Goal: Task Accomplishment & Management: Manage account settings

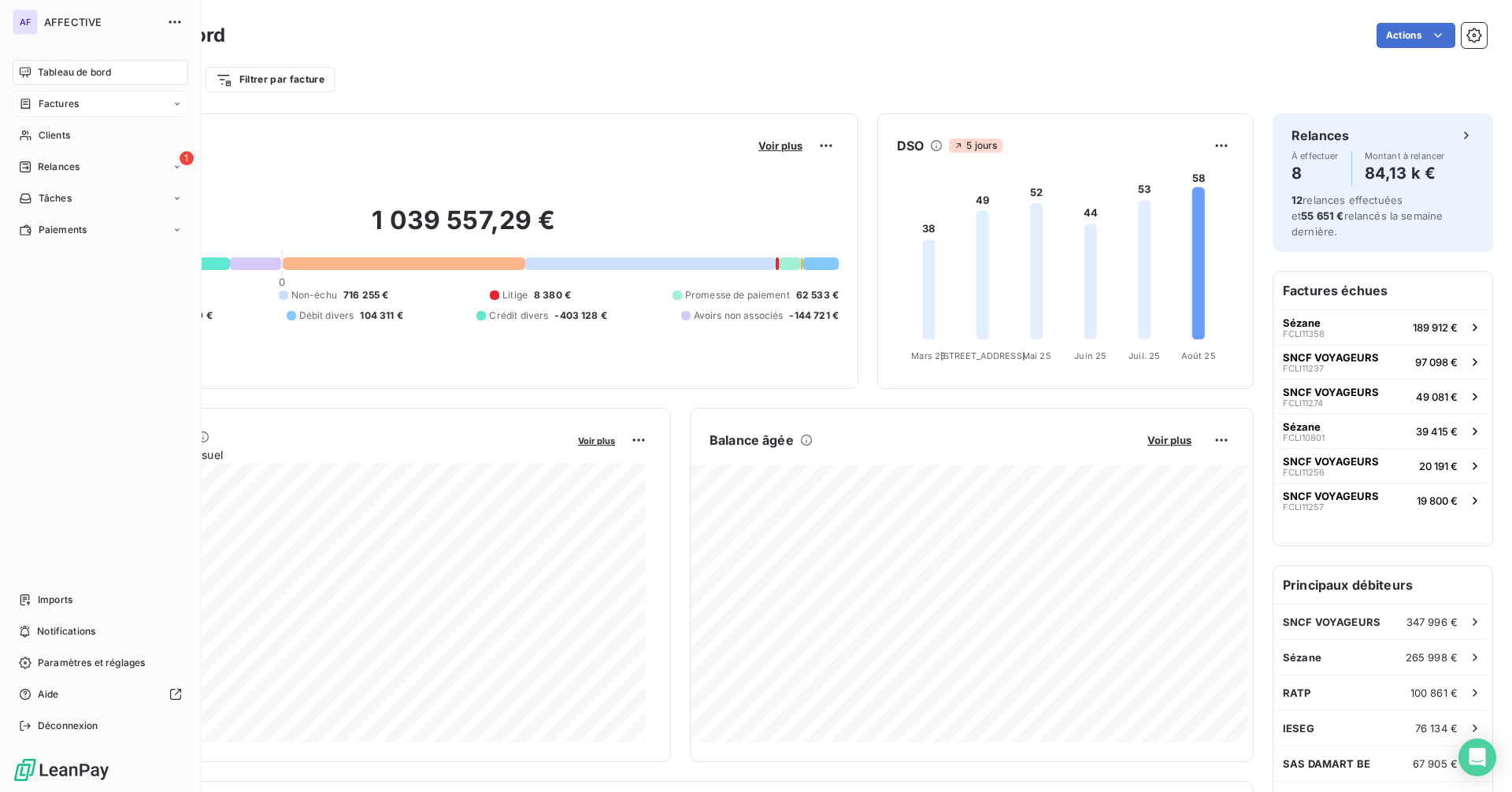
click at [60, 102] on span "Factures" at bounding box center [58, 104] width 40 height 15
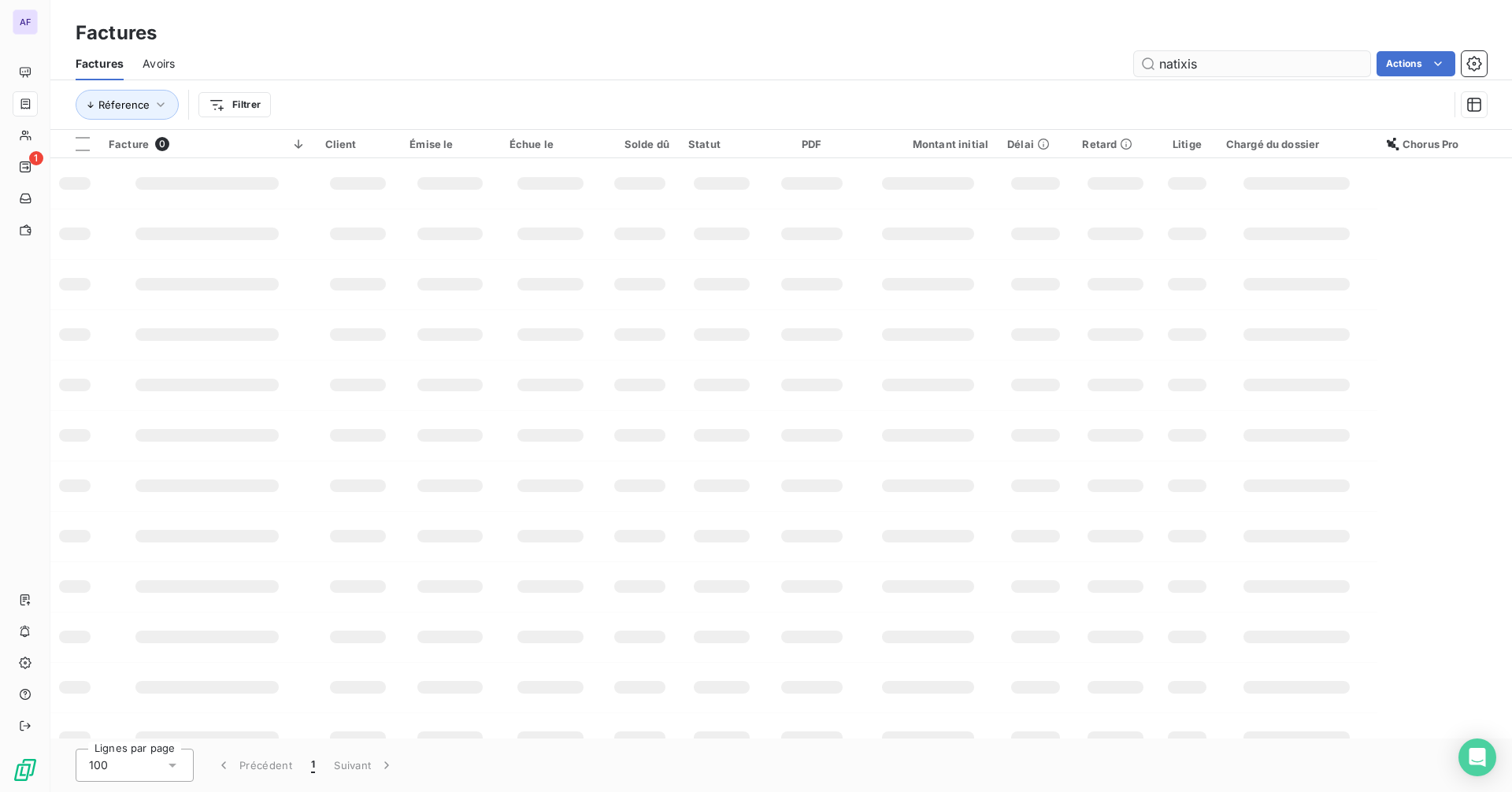
type input "natixis"
click at [1196, 70] on input "natixis" at bounding box center [1251, 64] width 236 height 25
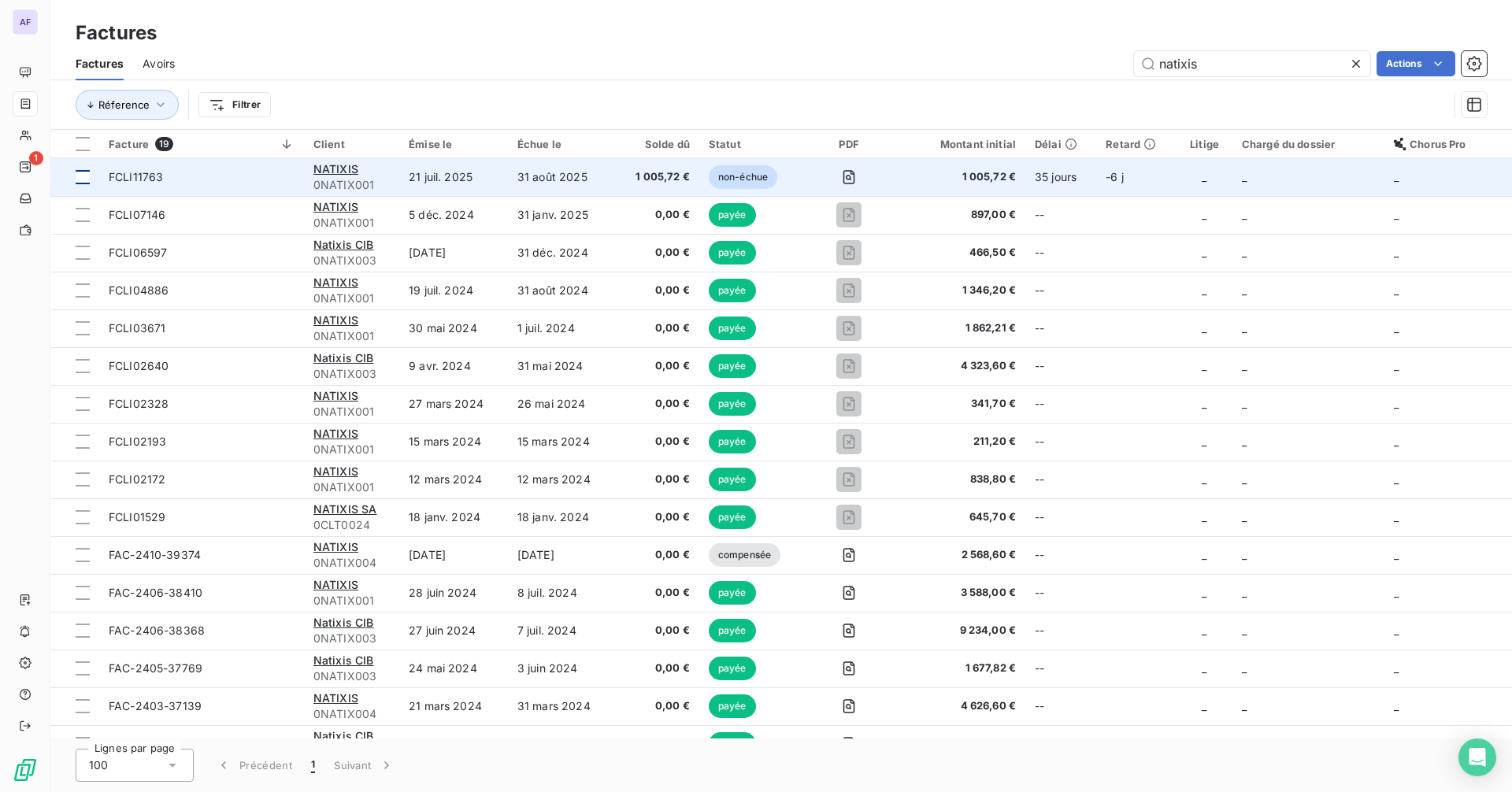
click at [75, 179] on td at bounding box center [75, 177] width 49 height 38
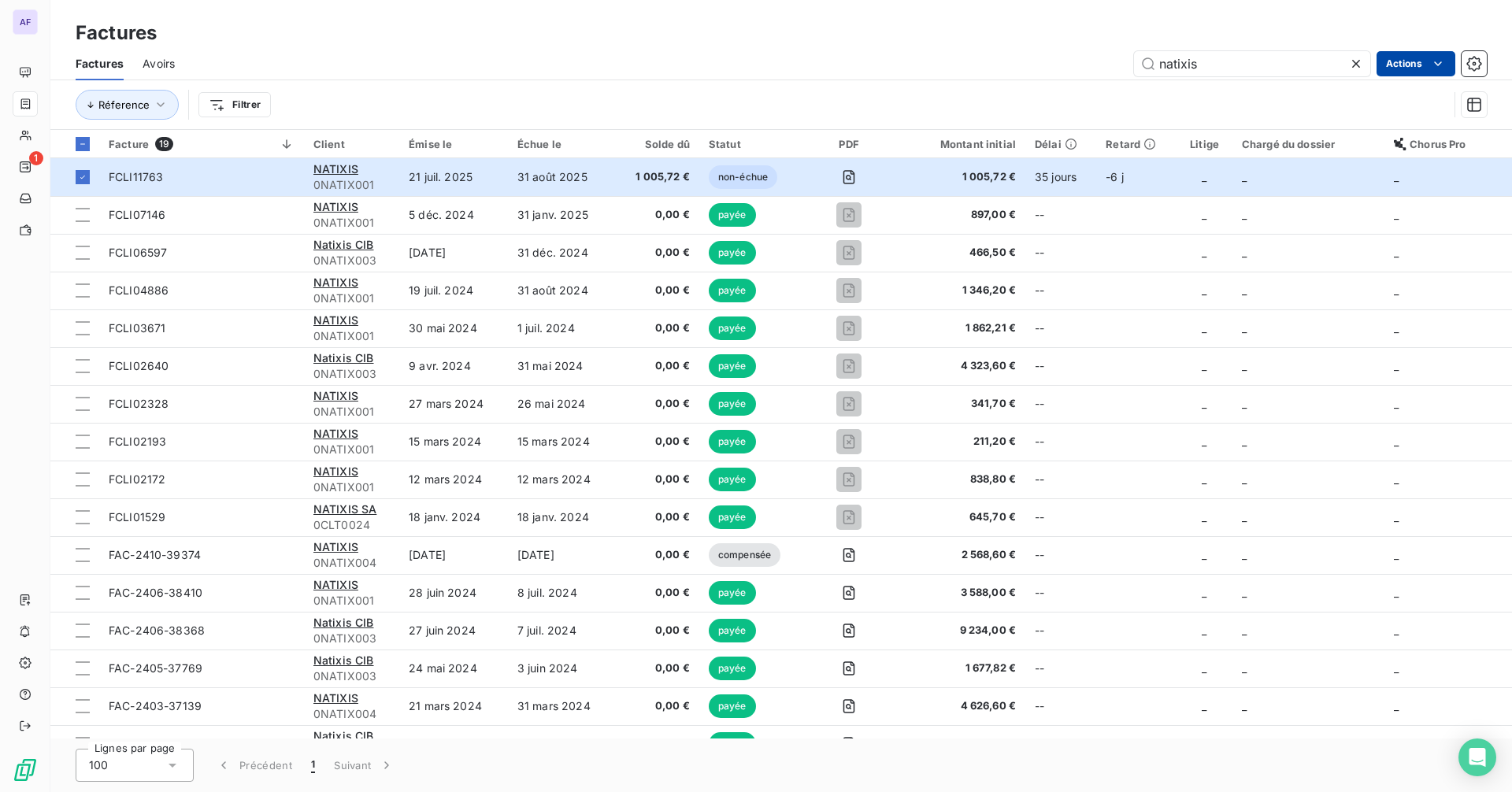
click at [1406, 71] on html "AF 1 Factures Factures Avoirs natixis Actions Réference Filtrer Facture 19 Clie…" at bounding box center [756, 396] width 1512 height 792
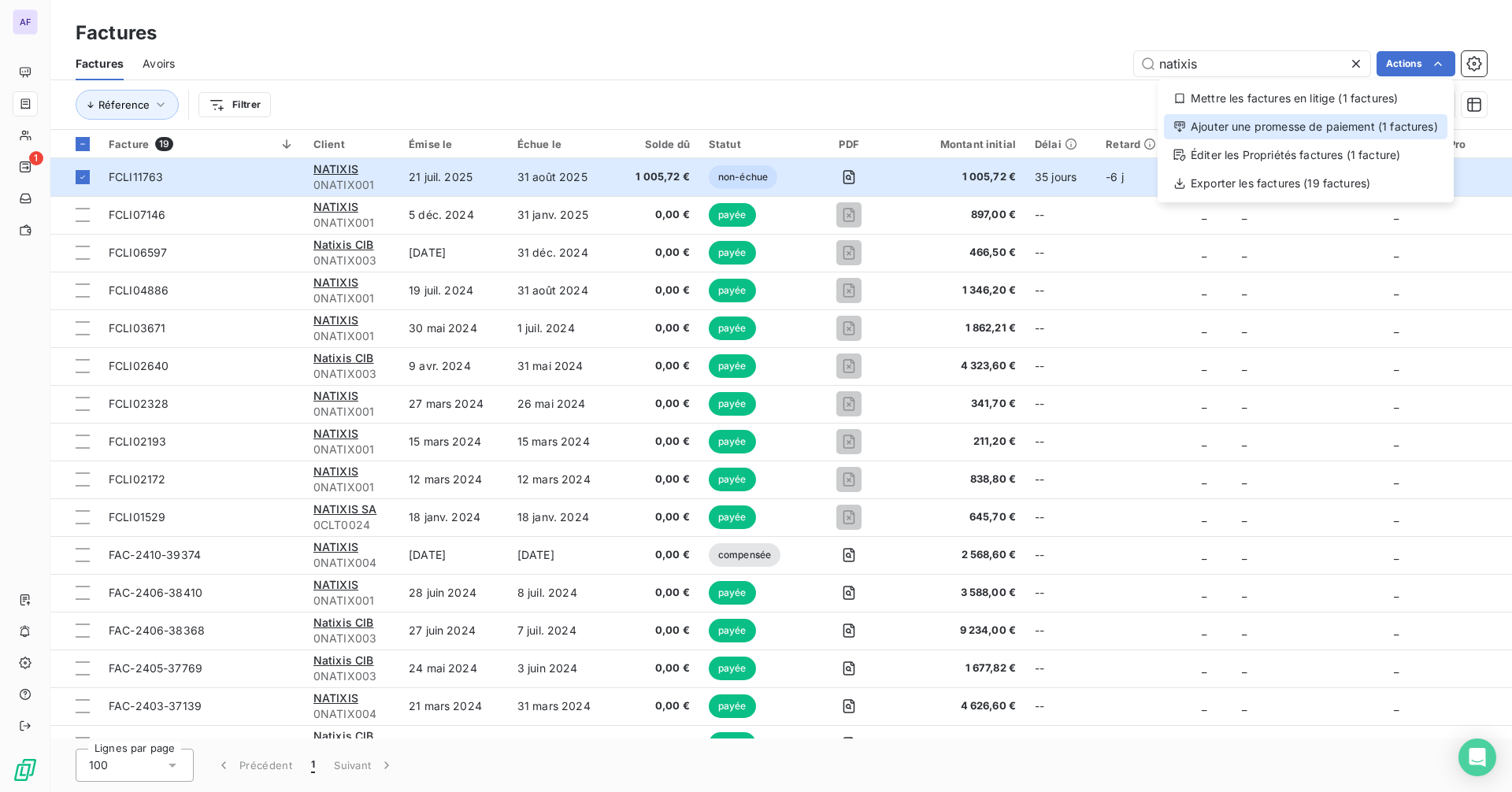
click at [1343, 136] on div "Ajouter une promesse de paiement (1 factures)" at bounding box center [1305, 126] width 283 height 25
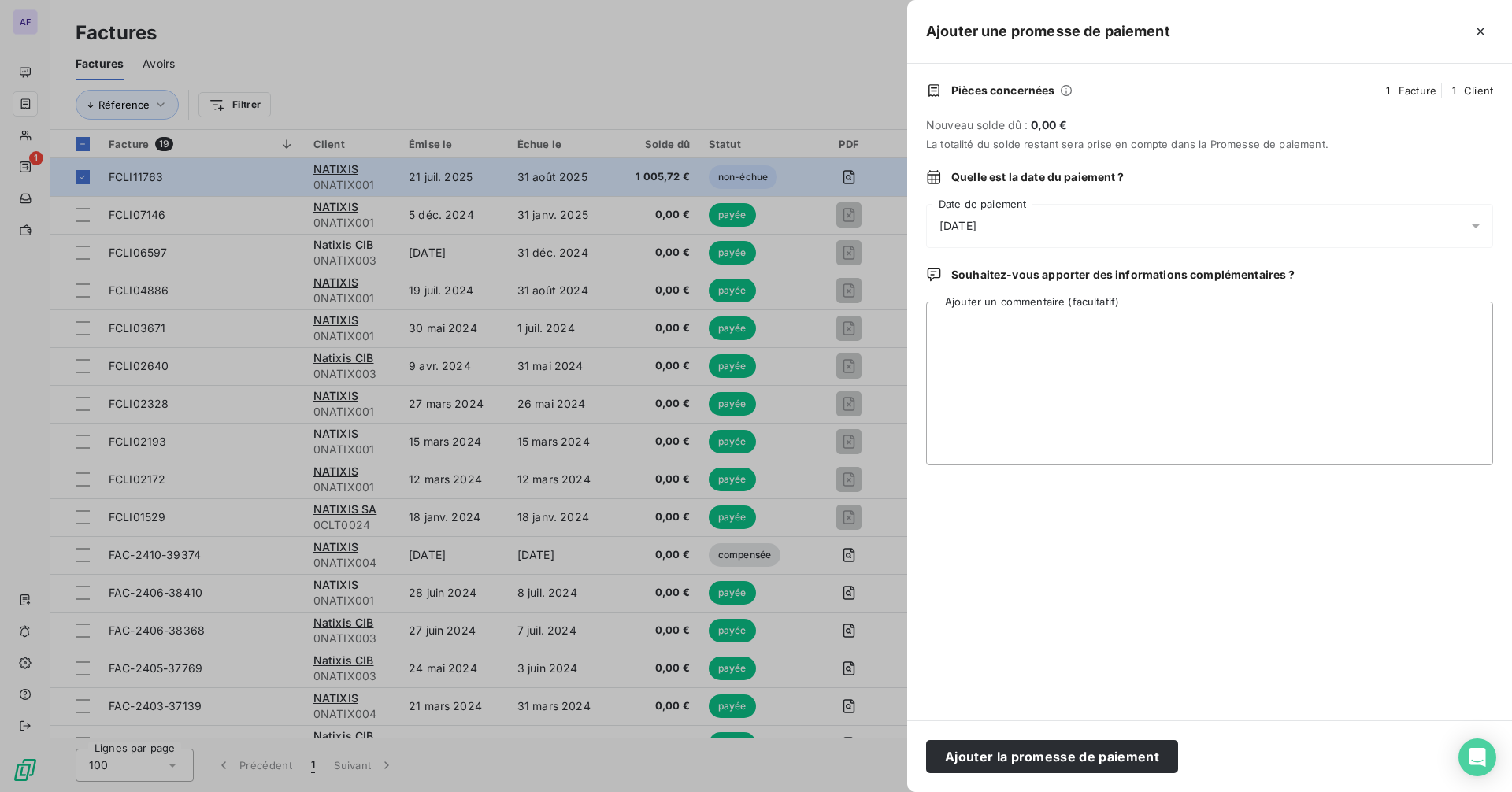
click at [1023, 217] on div "[DATE]" at bounding box center [1209, 225] width 567 height 44
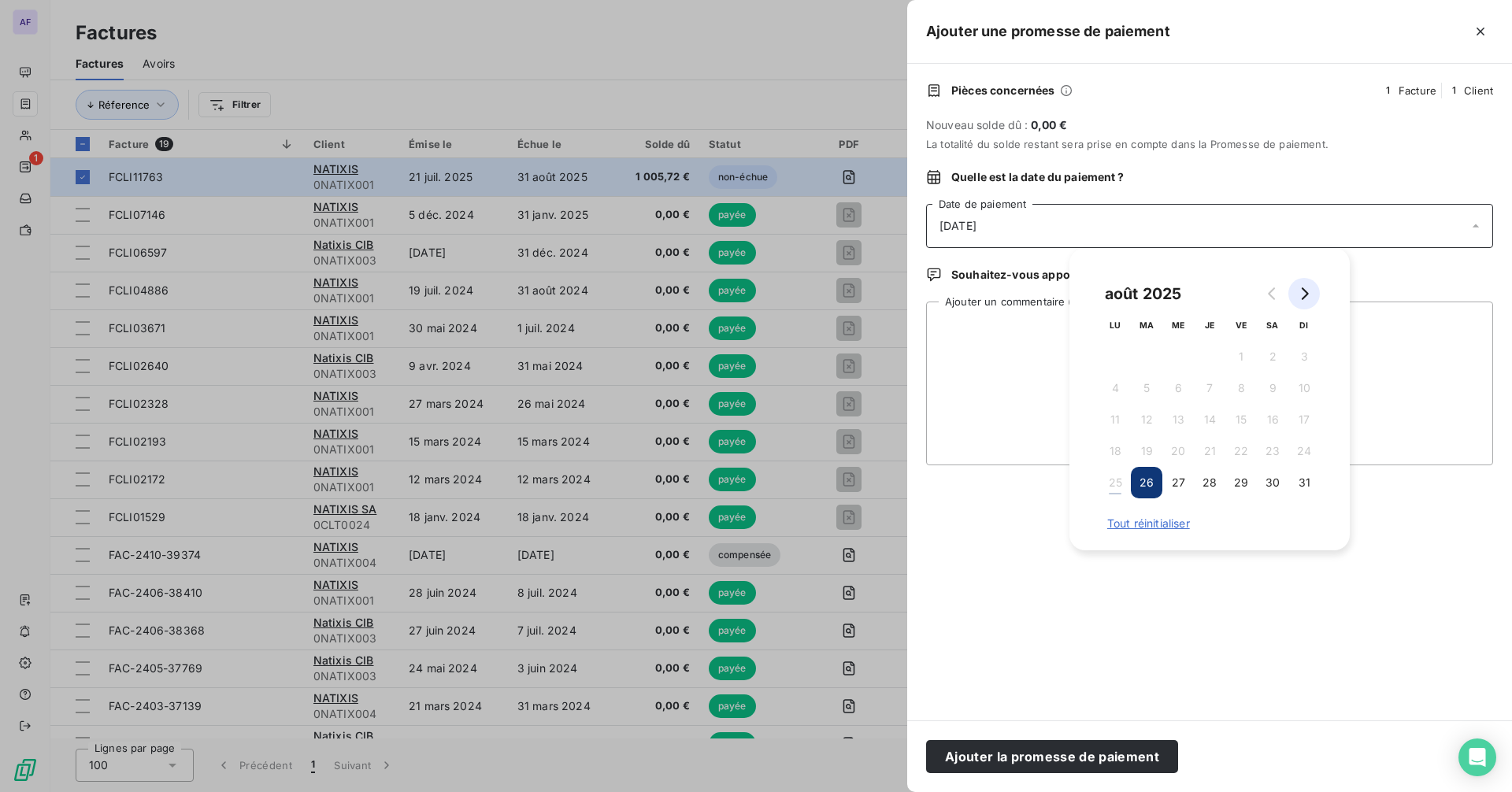
click at [1306, 289] on icon "Go to next month" at bounding box center [1303, 294] width 13 height 13
click at [1114, 354] on button "1" at bounding box center [1114, 356] width 32 height 32
click at [956, 365] on textarea "Ajouter un commentaire (facultatif)" at bounding box center [1209, 383] width 567 height 164
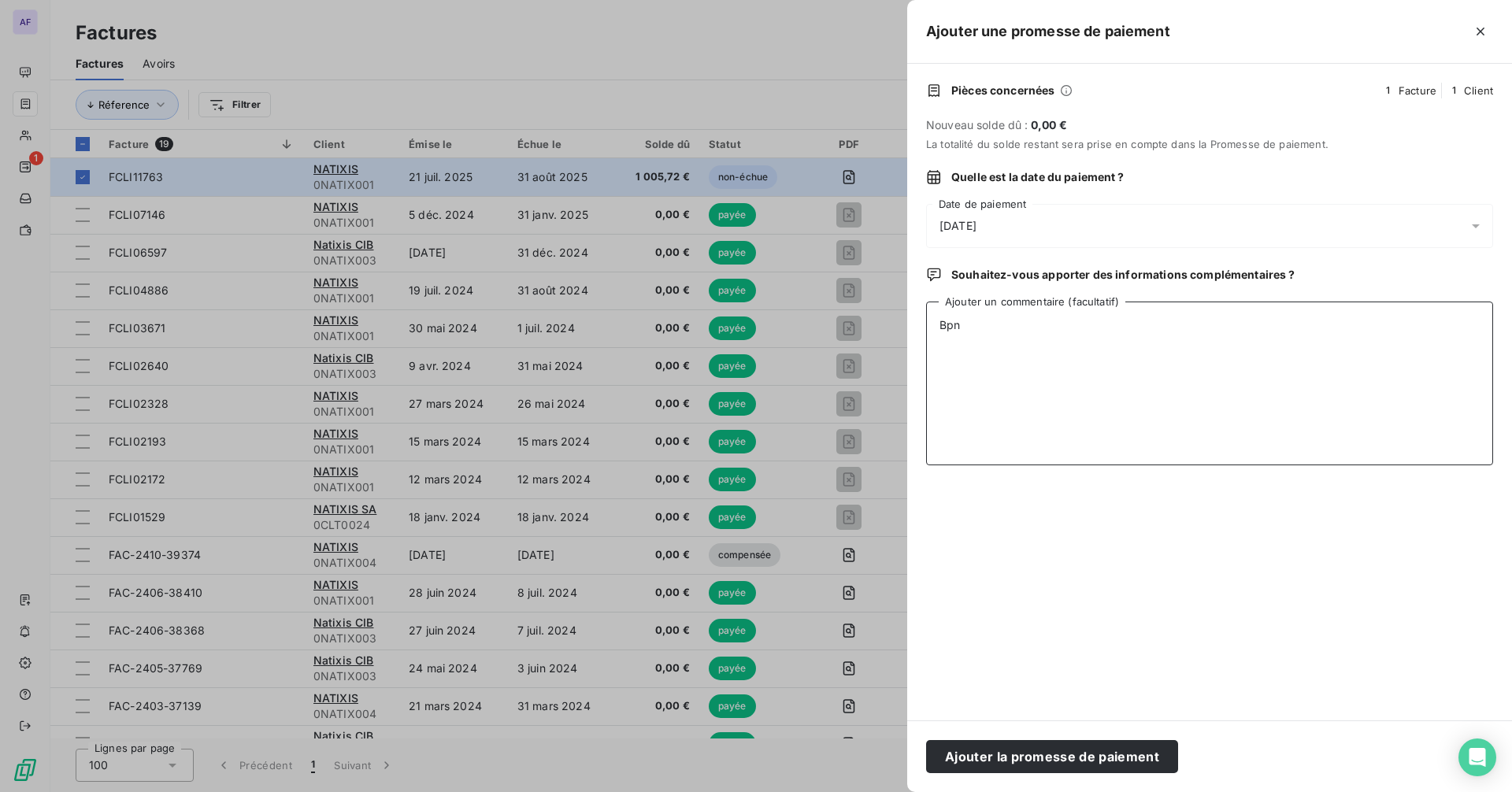
drag, startPoint x: 1027, startPoint y: 314, endPoint x: 871, endPoint y: 313, distance: 156.0
click at [871, 792] on div "Ajouter une promesse de paiement Pièces concernées 1 Facture 1 Client Nouveau s…" at bounding box center [756, 792] width 1512 height 0
drag, startPoint x: 1017, startPoint y: 327, endPoint x: 907, endPoint y: 338, distance: 110.5
click at [907, 338] on div "Pièces concernées 1 Facture 1 Client Nouveau solde dû : 0,00 € La totalité du s…" at bounding box center [1209, 392] width 604 height 657
type textarea "CA NDF 25/08"
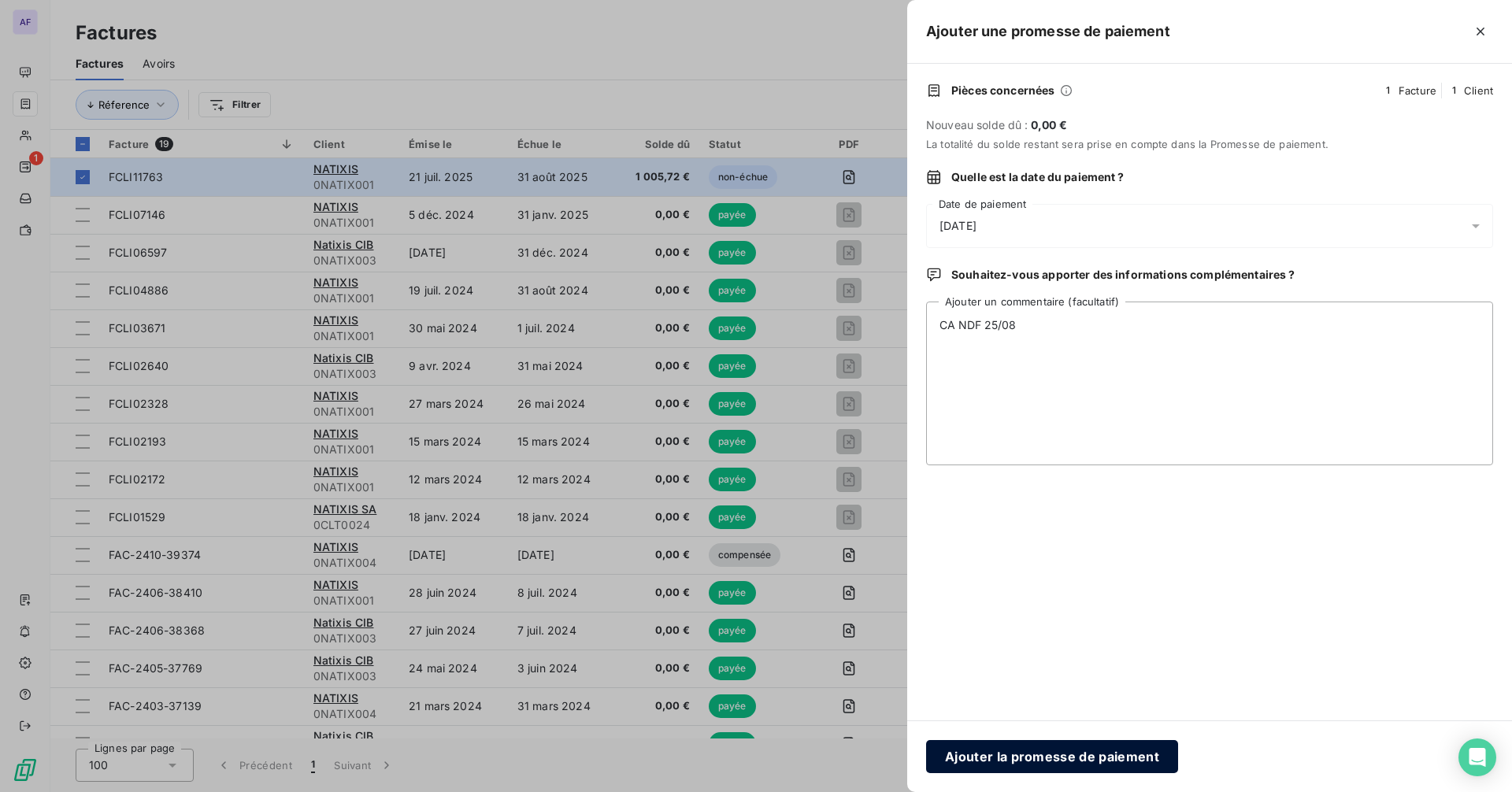
click at [1130, 764] on button "Ajouter la promesse de paiement" at bounding box center [1051, 757] width 252 height 34
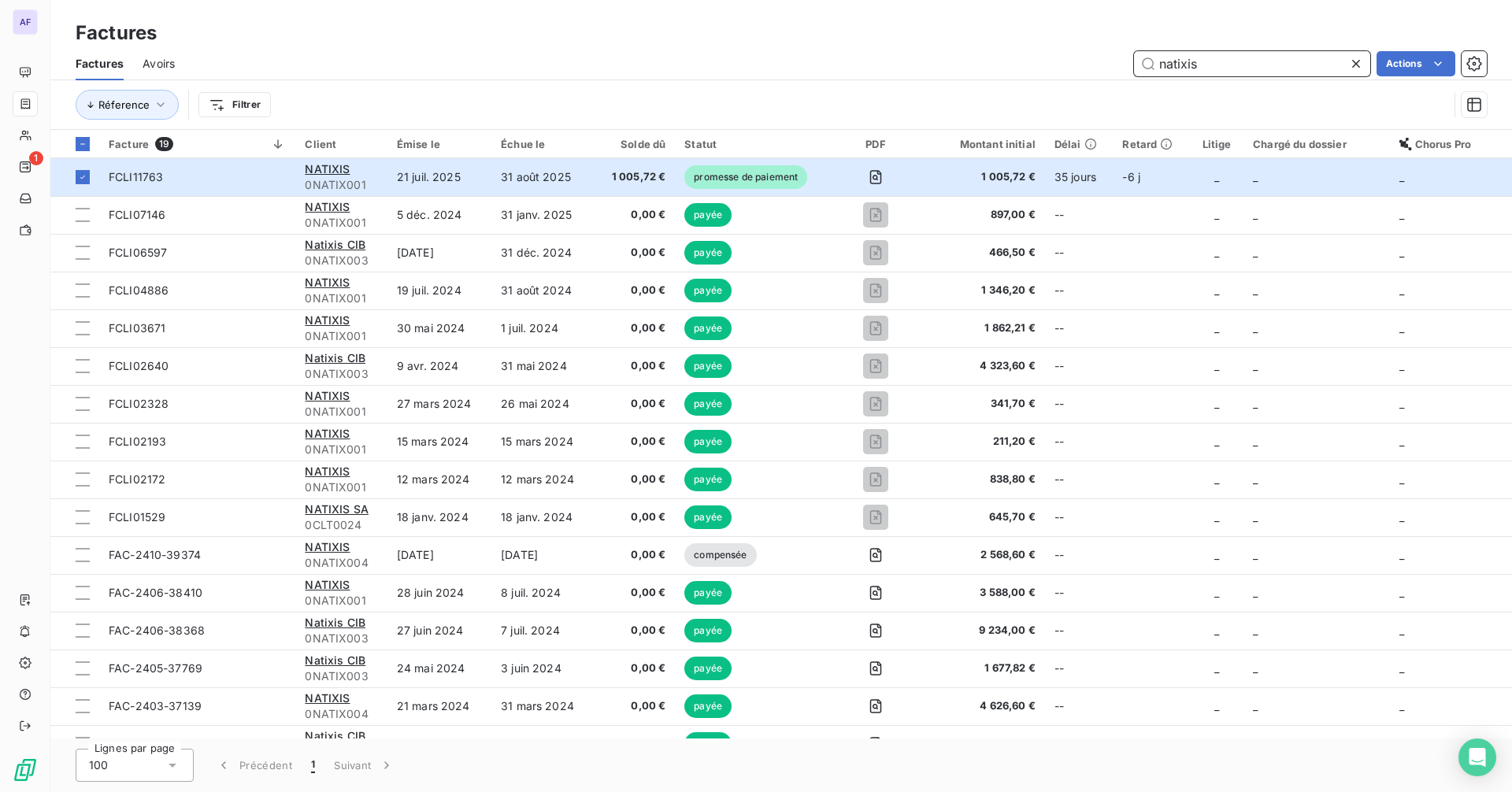
drag, startPoint x: 1205, startPoint y: 67, endPoint x: 1157, endPoint y: 70, distance: 48.1
click at [1157, 70] on input "natixis" at bounding box center [1251, 64] width 236 height 25
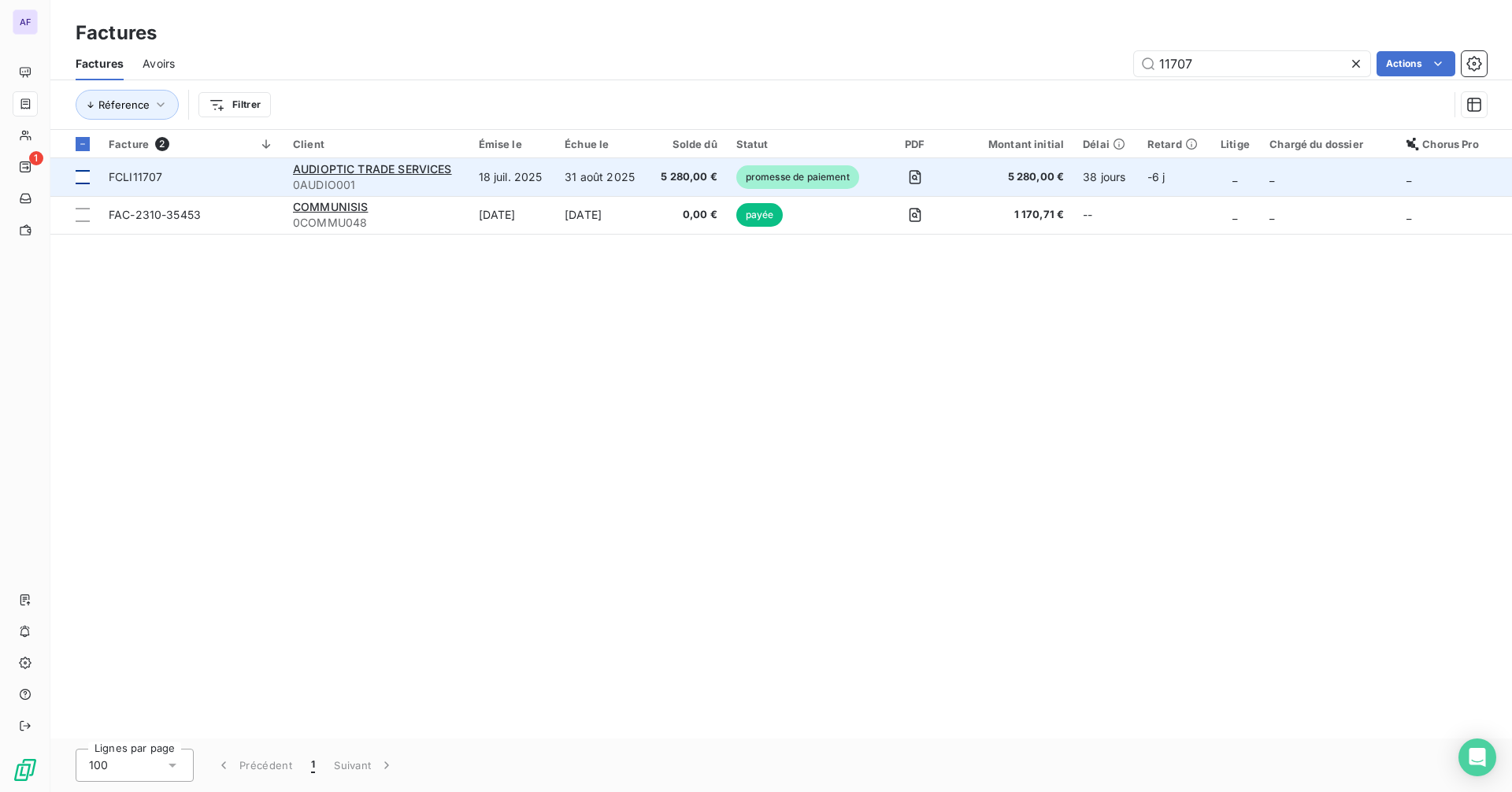
click at [93, 183] on td at bounding box center [75, 177] width 49 height 38
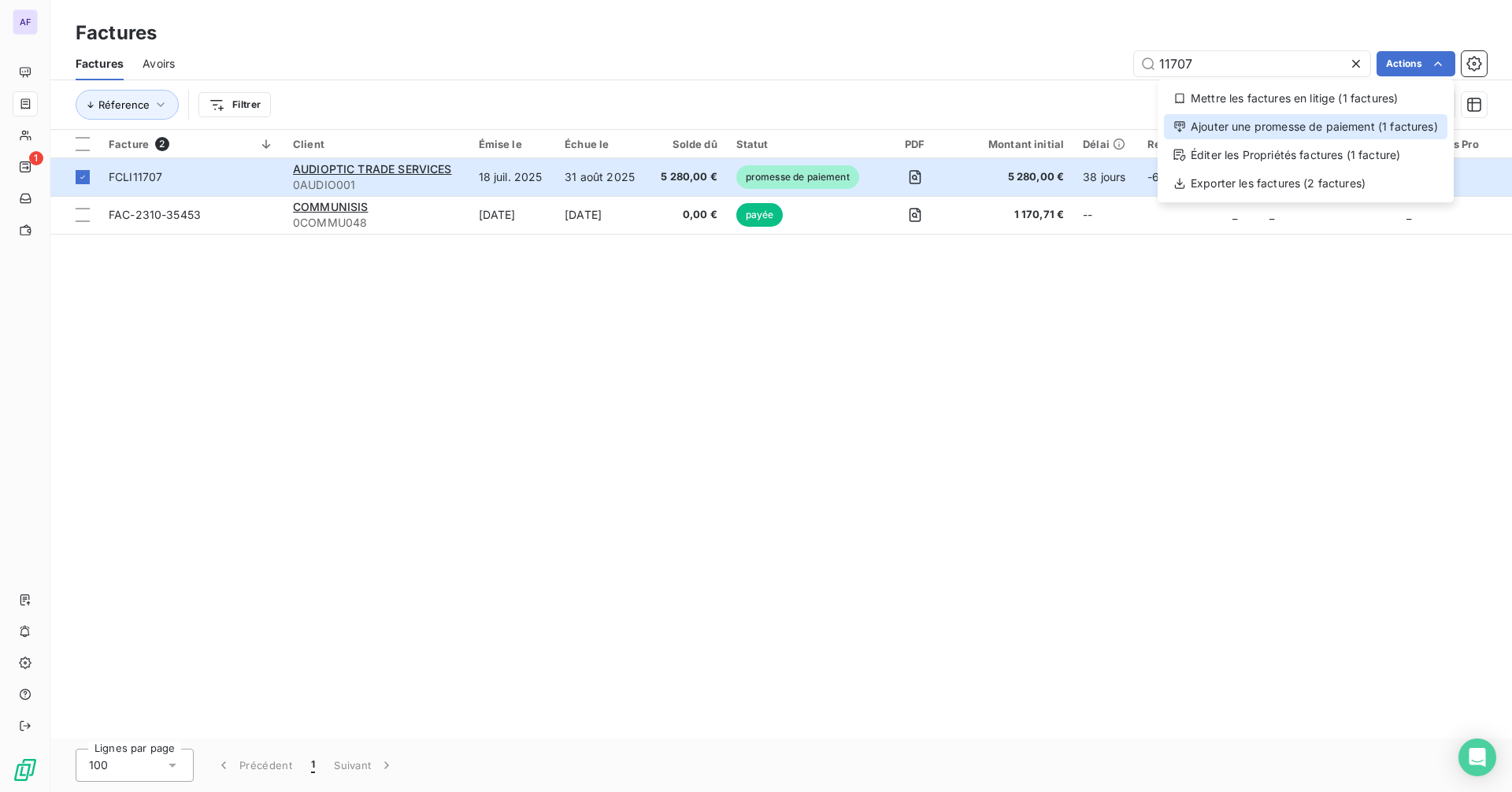
click at [1333, 137] on div "Ajouter une promesse de paiement (1 factures)" at bounding box center [1305, 126] width 283 height 25
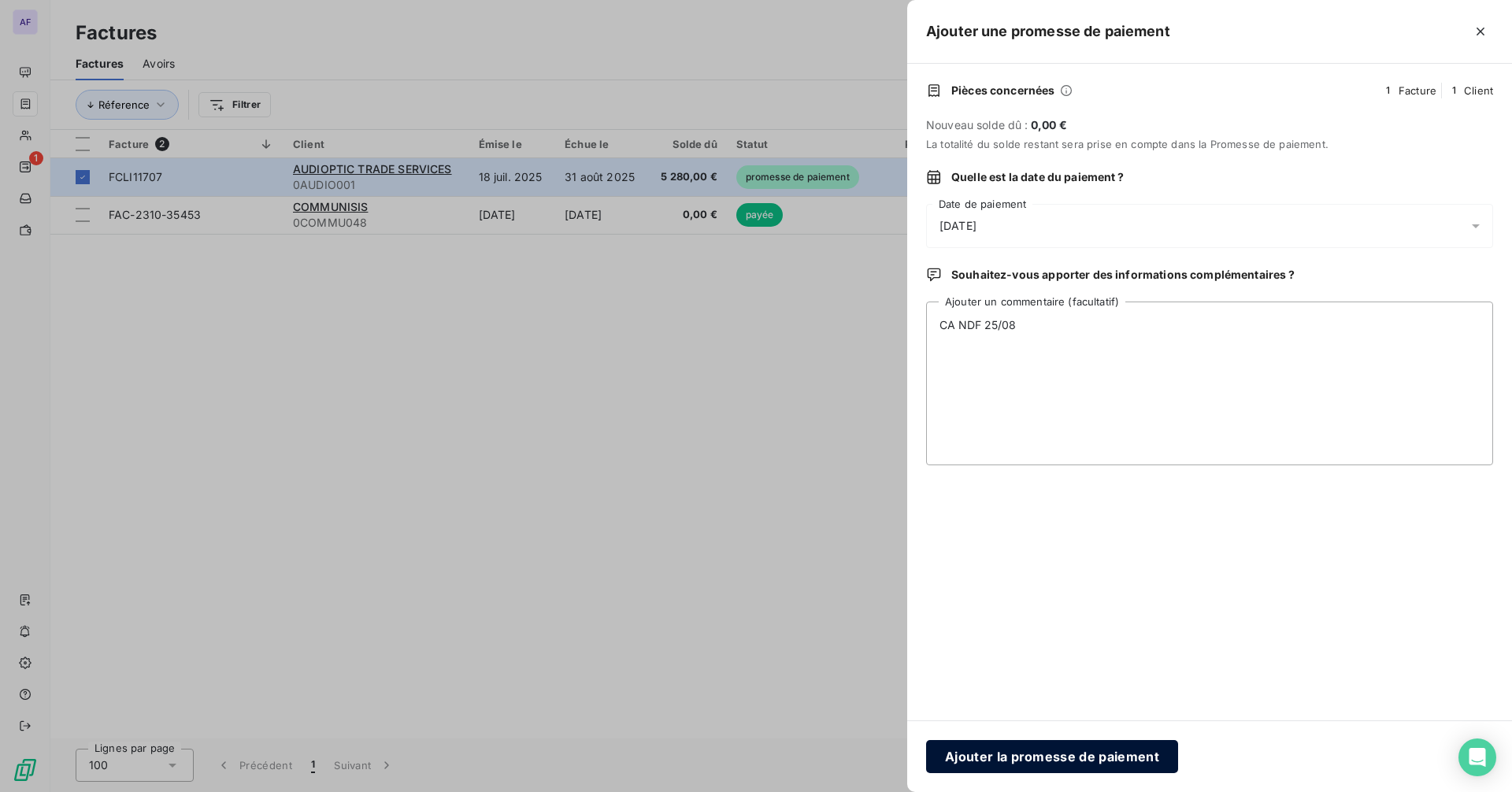
click at [1035, 765] on button "Ajouter la promesse de paiement" at bounding box center [1051, 757] width 252 height 34
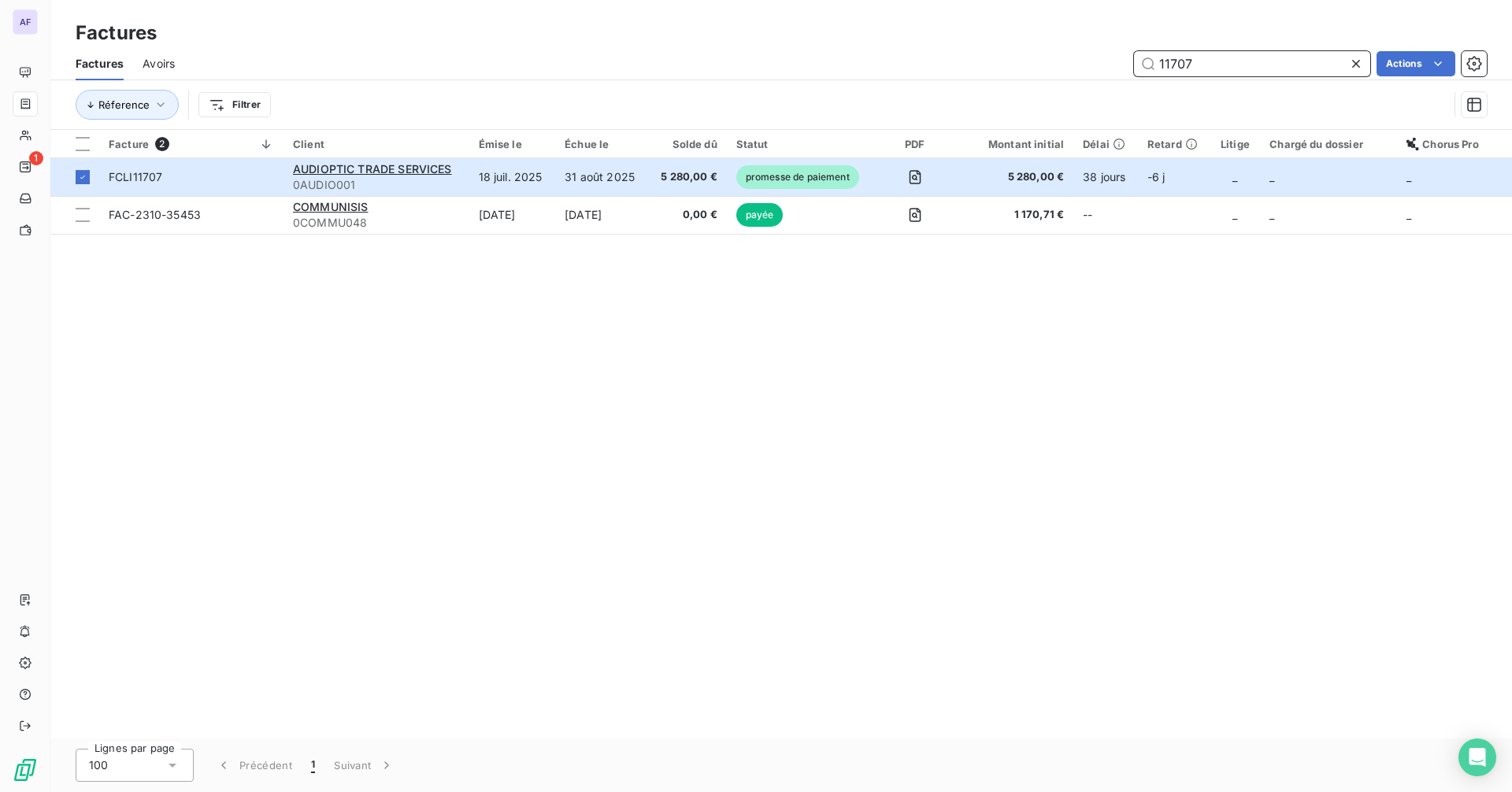
drag, startPoint x: 1217, startPoint y: 59, endPoint x: 1156, endPoint y: 63, distance: 61.1
click at [1156, 63] on input "11707" at bounding box center [1251, 64] width 236 height 25
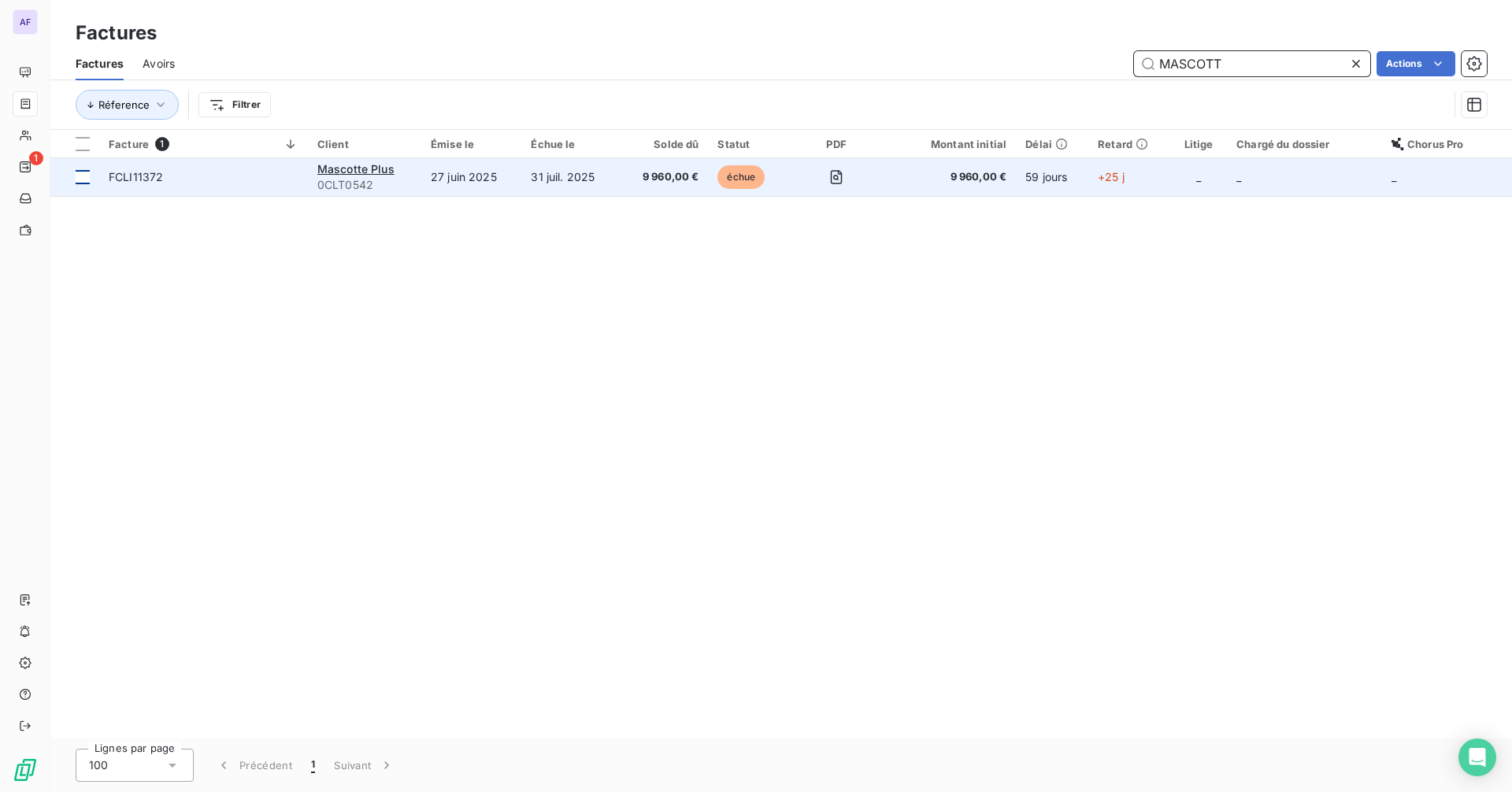
type input "MASCOTT"
click at [88, 183] on div at bounding box center [82, 177] width 15 height 15
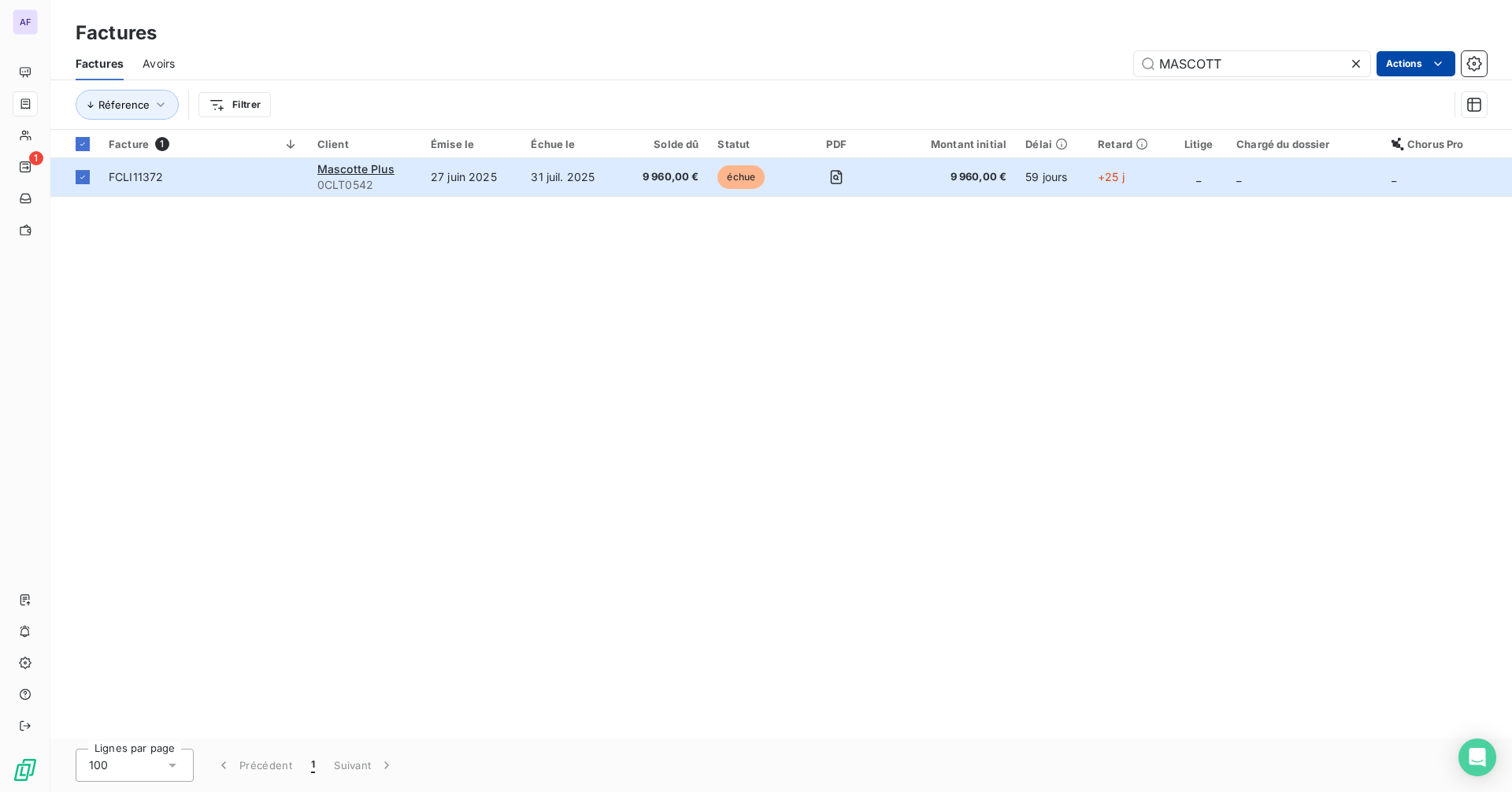
click at [1394, 60] on html "AF 1 Factures Factures Avoirs MASCOTT Actions Réference Filtrer Facture 1 Clien…" at bounding box center [756, 396] width 1512 height 792
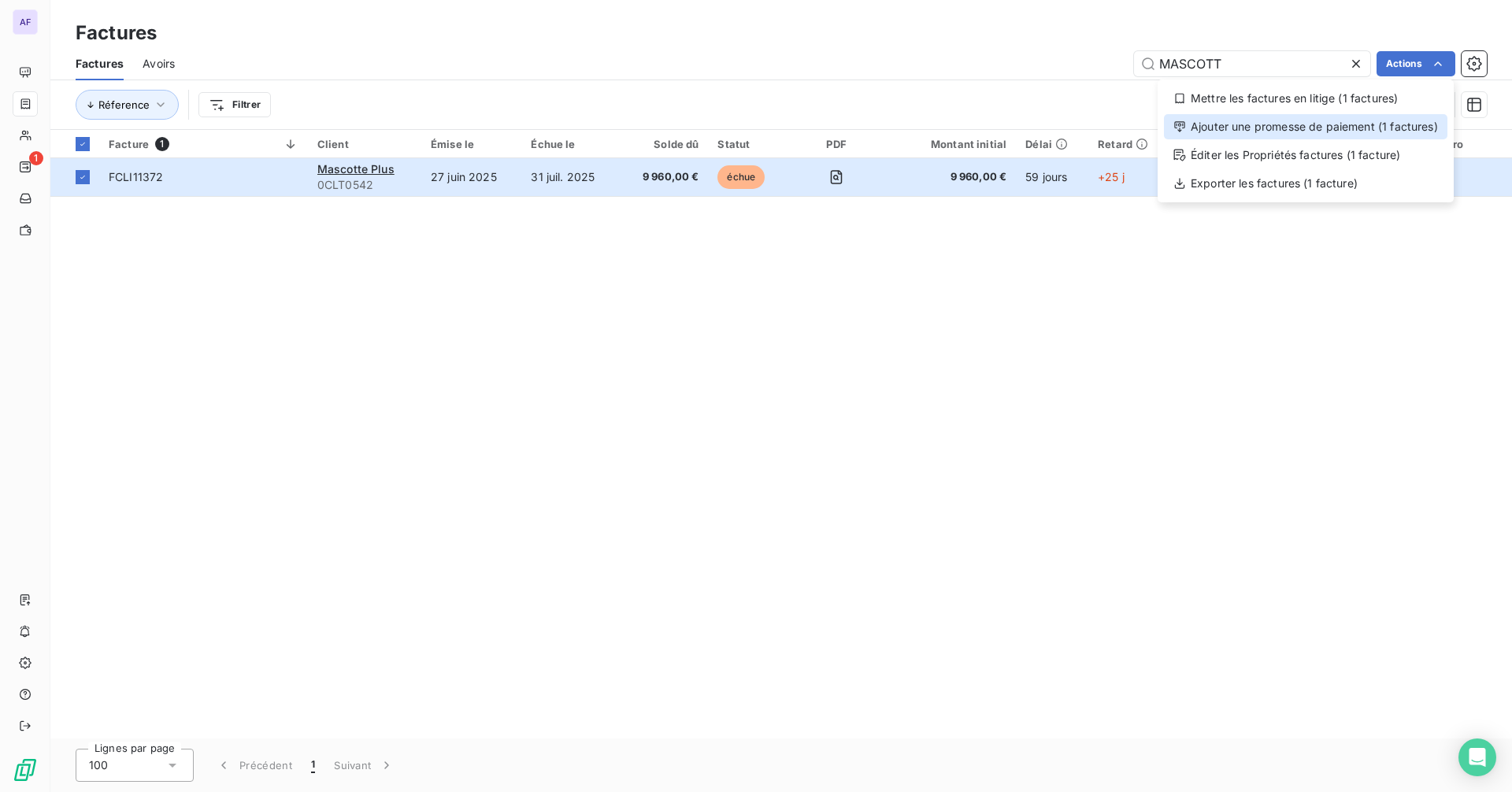
click at [1375, 136] on div "Ajouter une promesse de paiement (1 factures)" at bounding box center [1305, 126] width 283 height 25
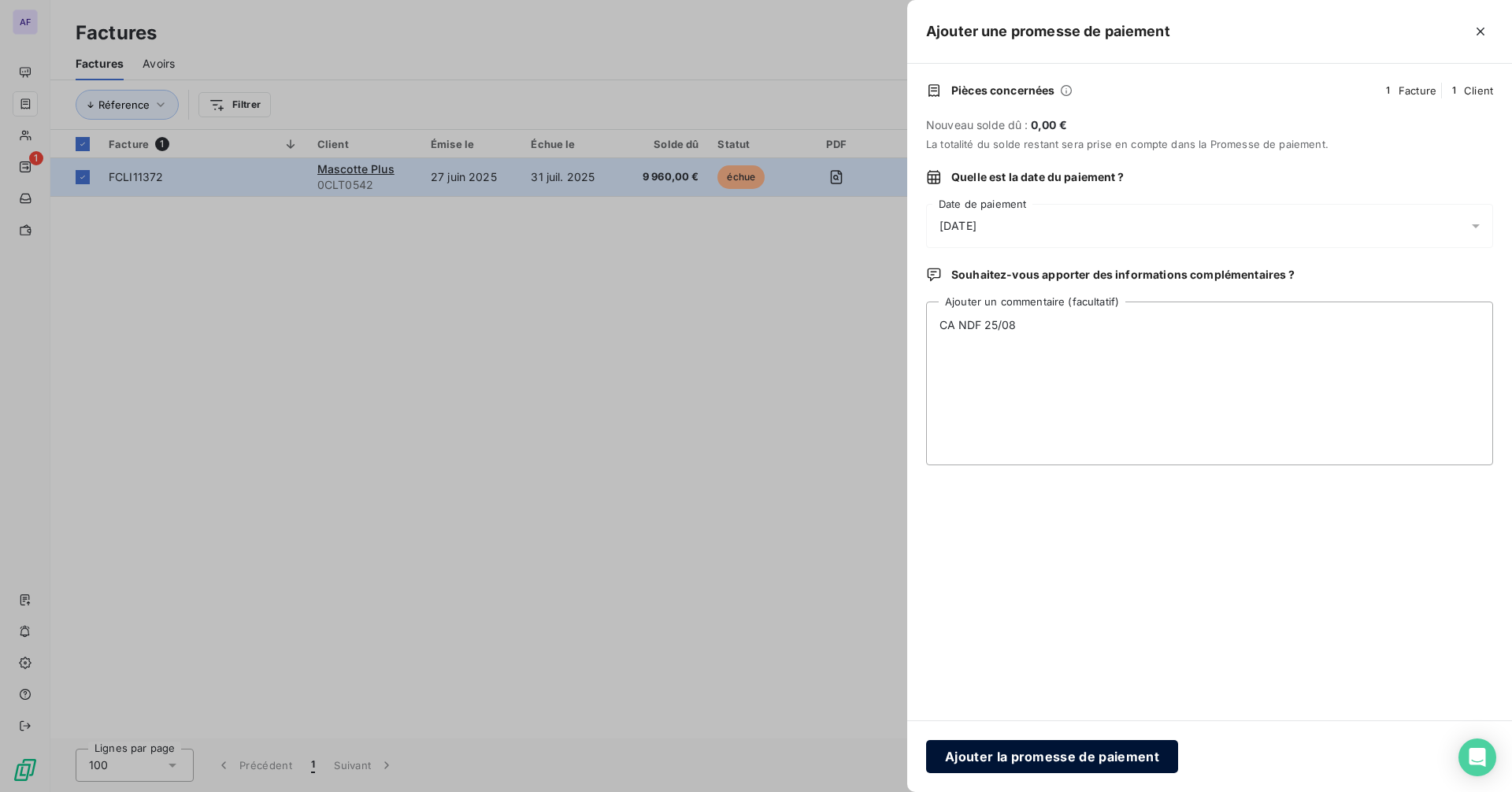
click at [1036, 771] on button "Ajouter la promesse de paiement" at bounding box center [1051, 757] width 252 height 34
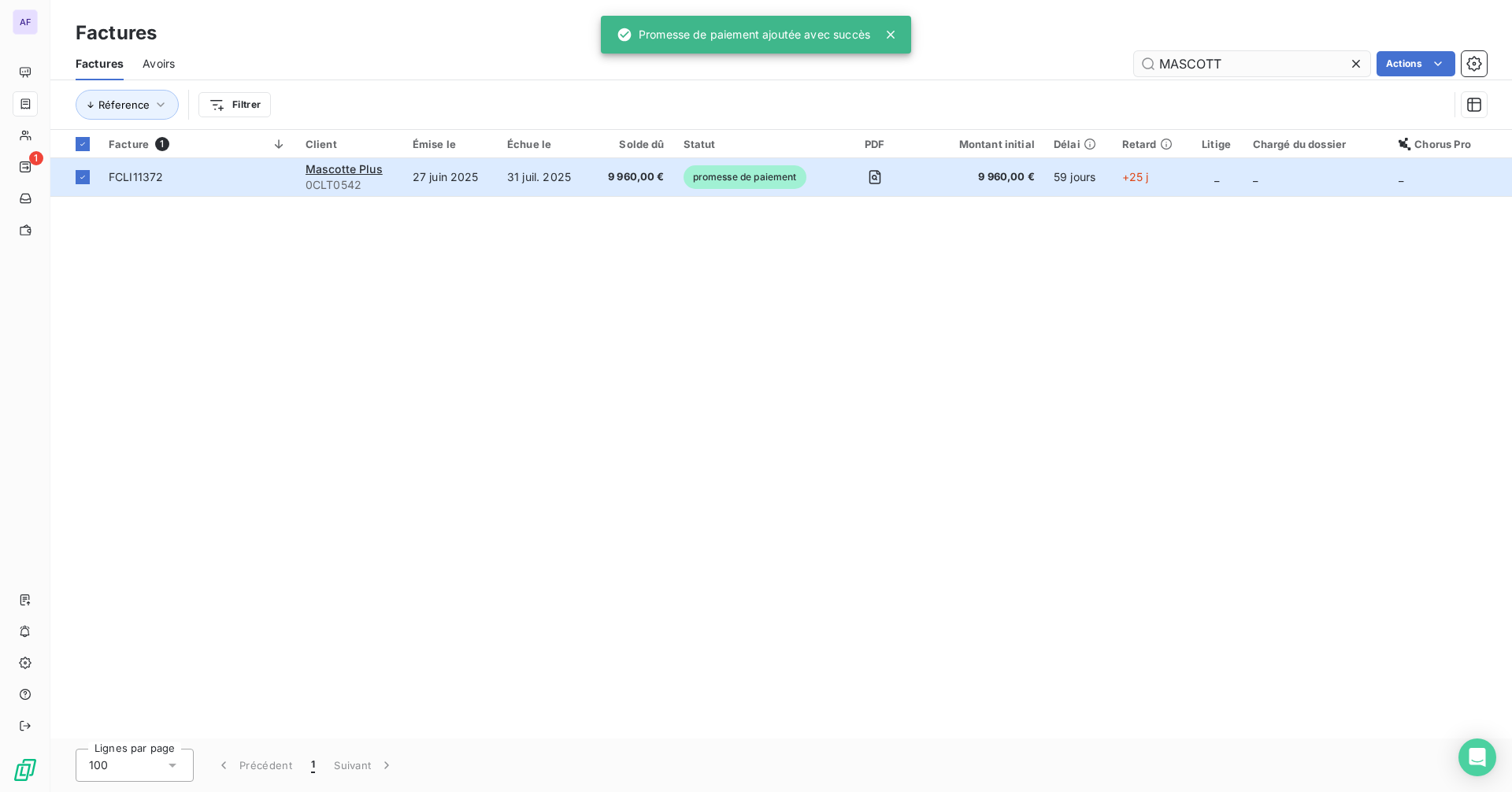
drag, startPoint x: 1243, startPoint y: 48, endPoint x: 1164, endPoint y: 58, distance: 79.6
click at [1164, 58] on div "Factures Avoirs MASCOTT Actions" at bounding box center [781, 64] width 1461 height 34
click at [1359, 62] on icon at bounding box center [1356, 64] width 15 height 15
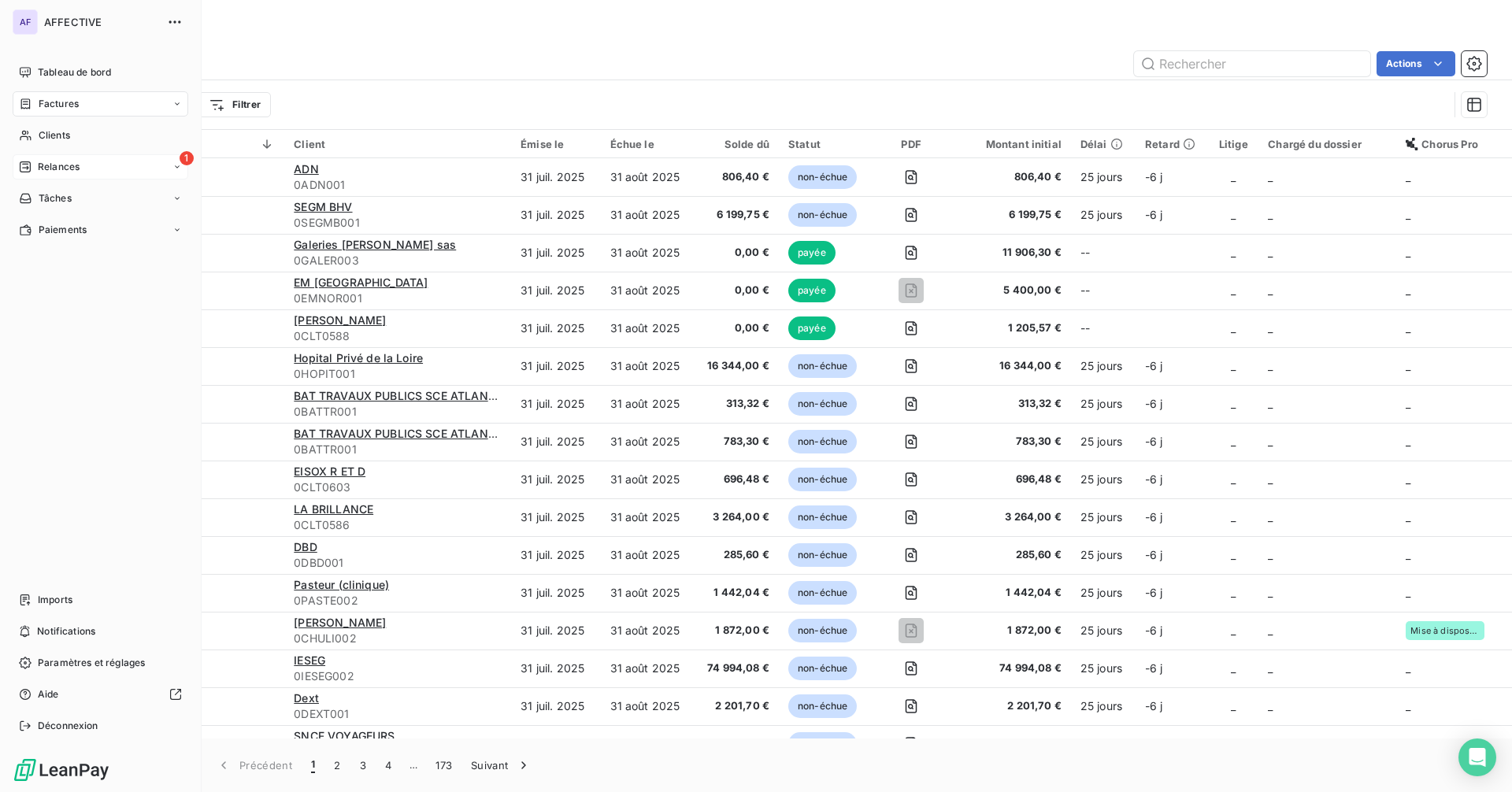
click at [42, 168] on span "Relances" at bounding box center [58, 167] width 42 height 15
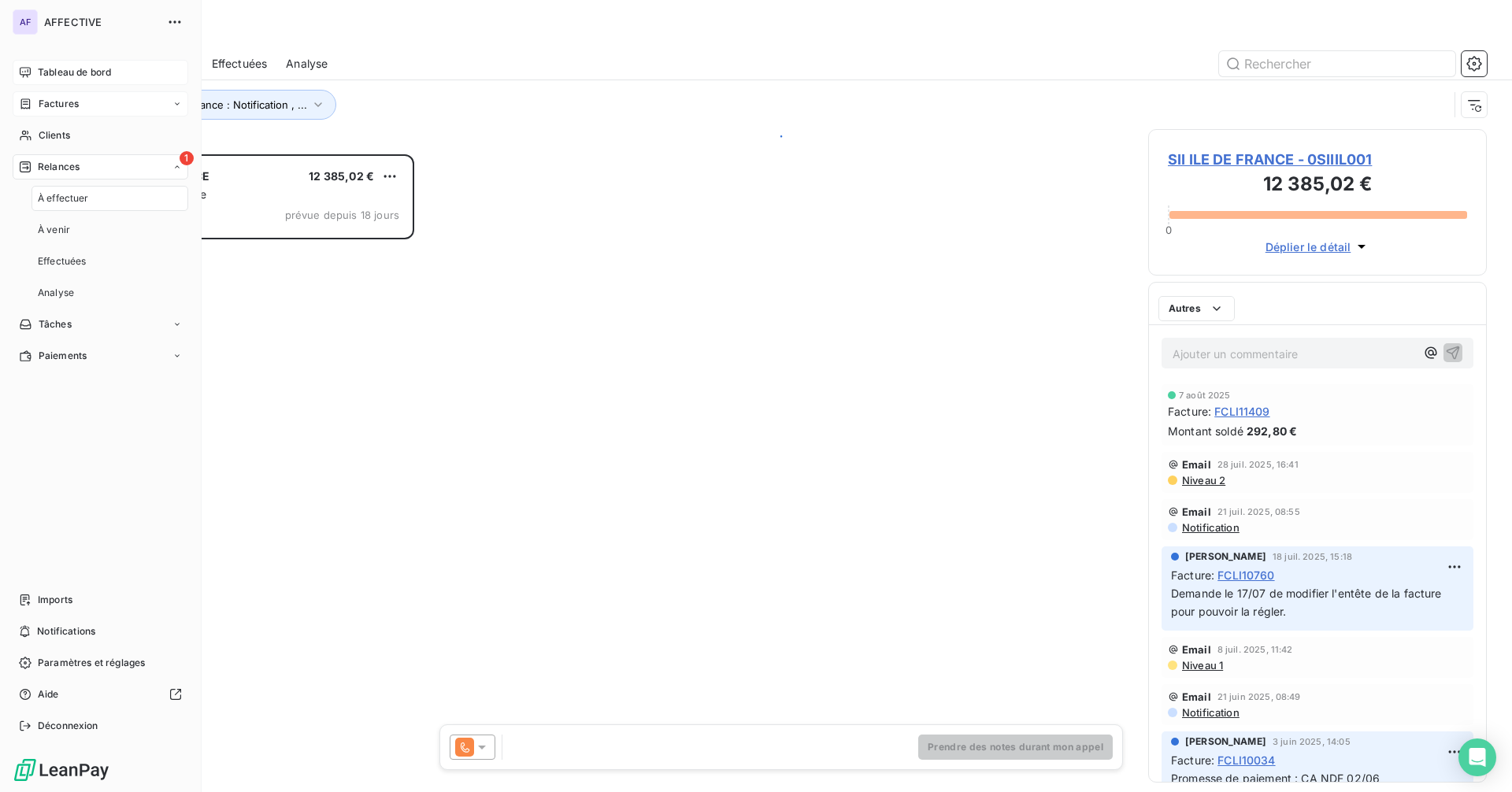
scroll to position [626, 327]
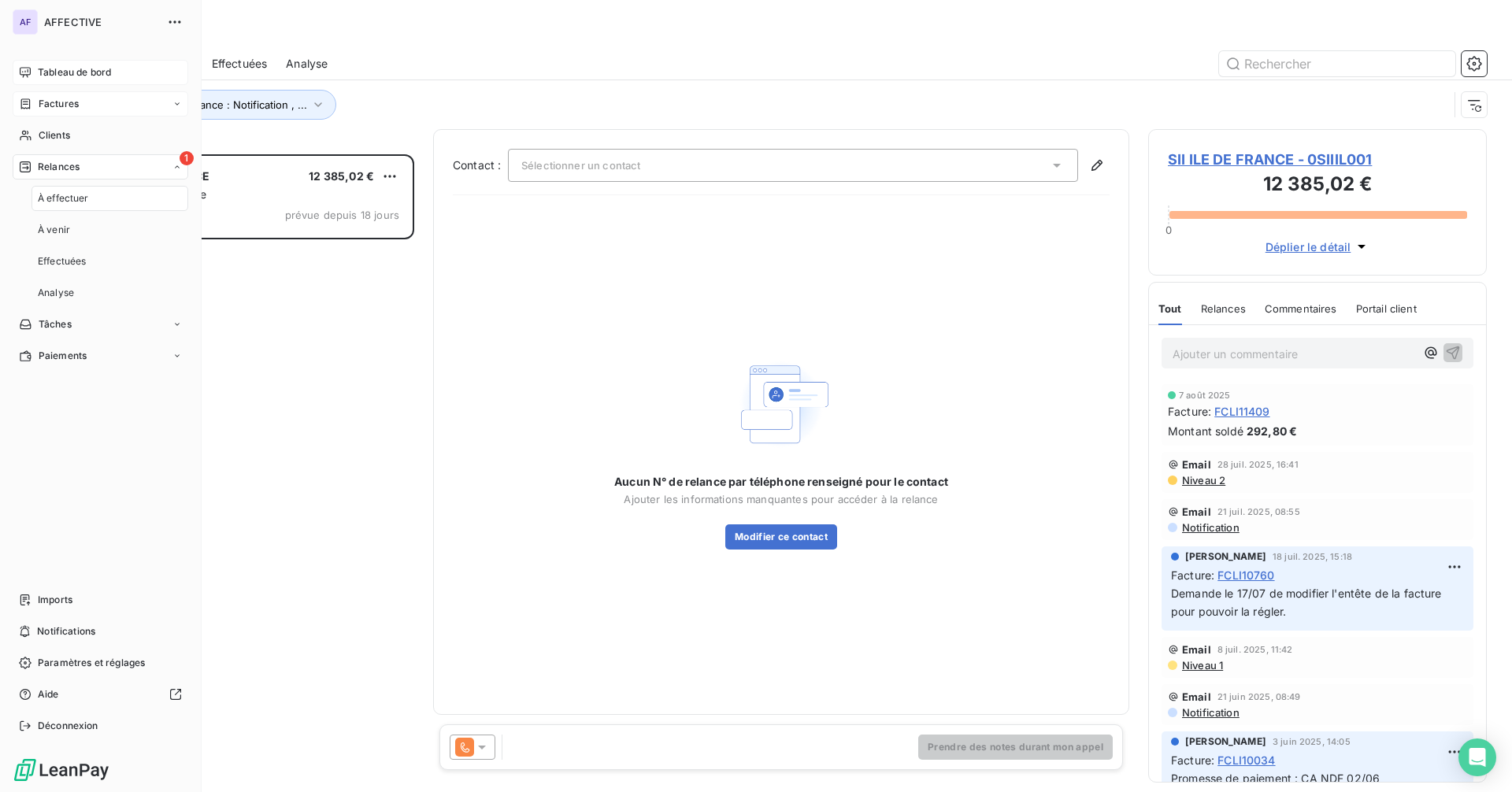
click at [120, 70] on div "Tableau de bord" at bounding box center [100, 72] width 175 height 25
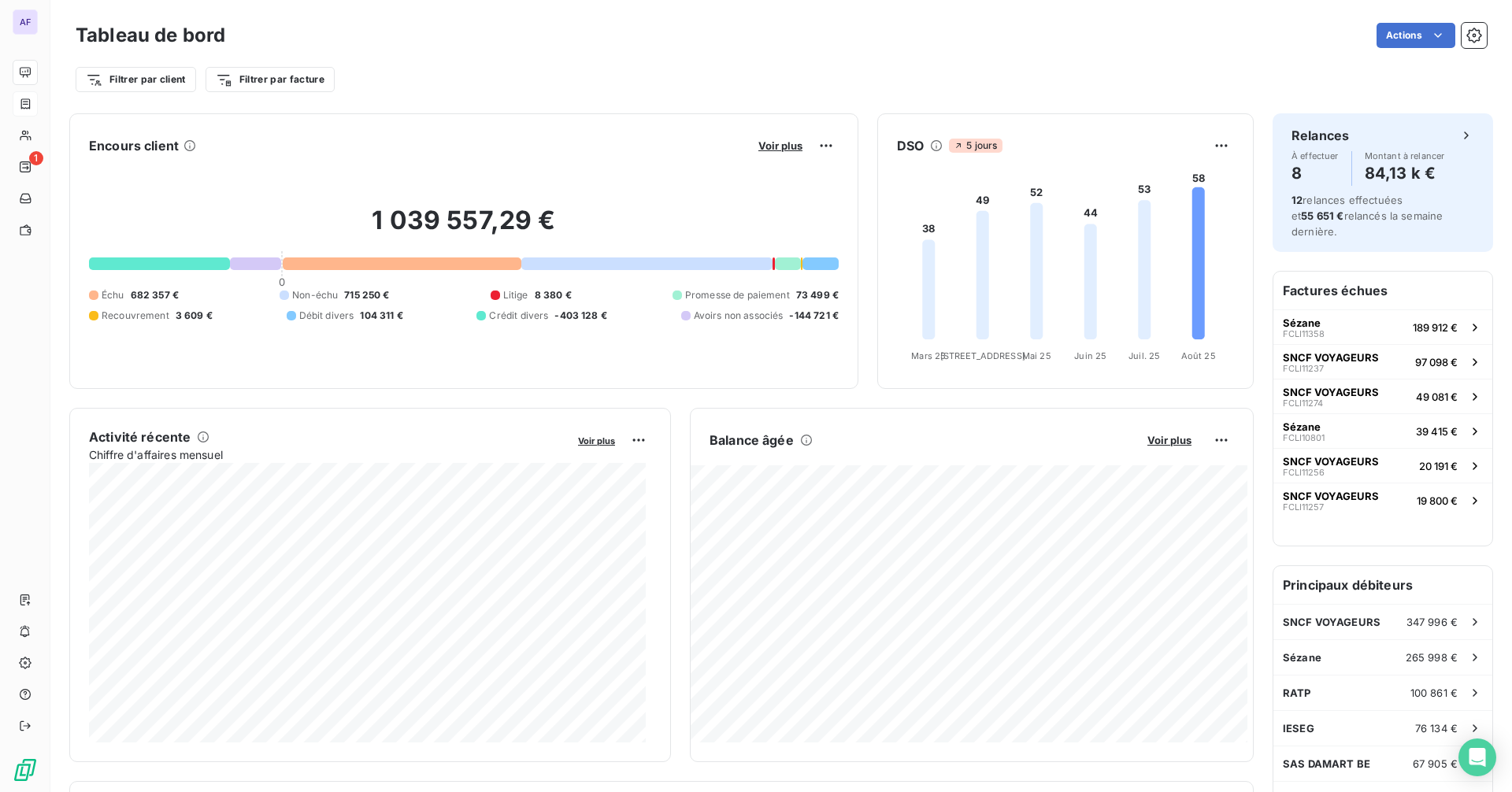
click at [769, 137] on div "Voir plus" at bounding box center [796, 145] width 85 height 25
click at [770, 141] on span "Voir plus" at bounding box center [780, 145] width 44 height 13
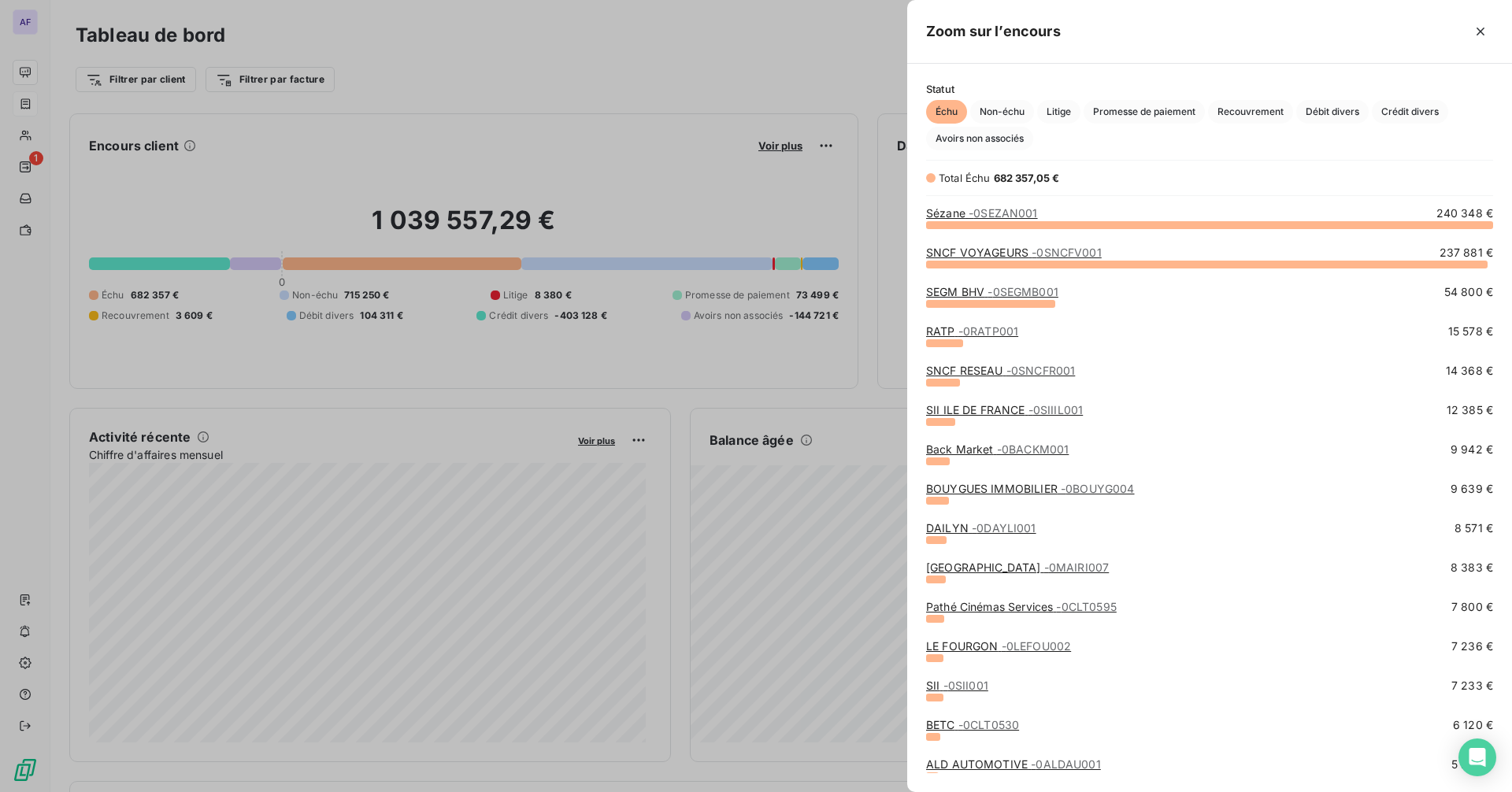
scroll to position [556, 592]
click at [1133, 113] on span "Promesse de paiement" at bounding box center [1144, 112] width 121 height 24
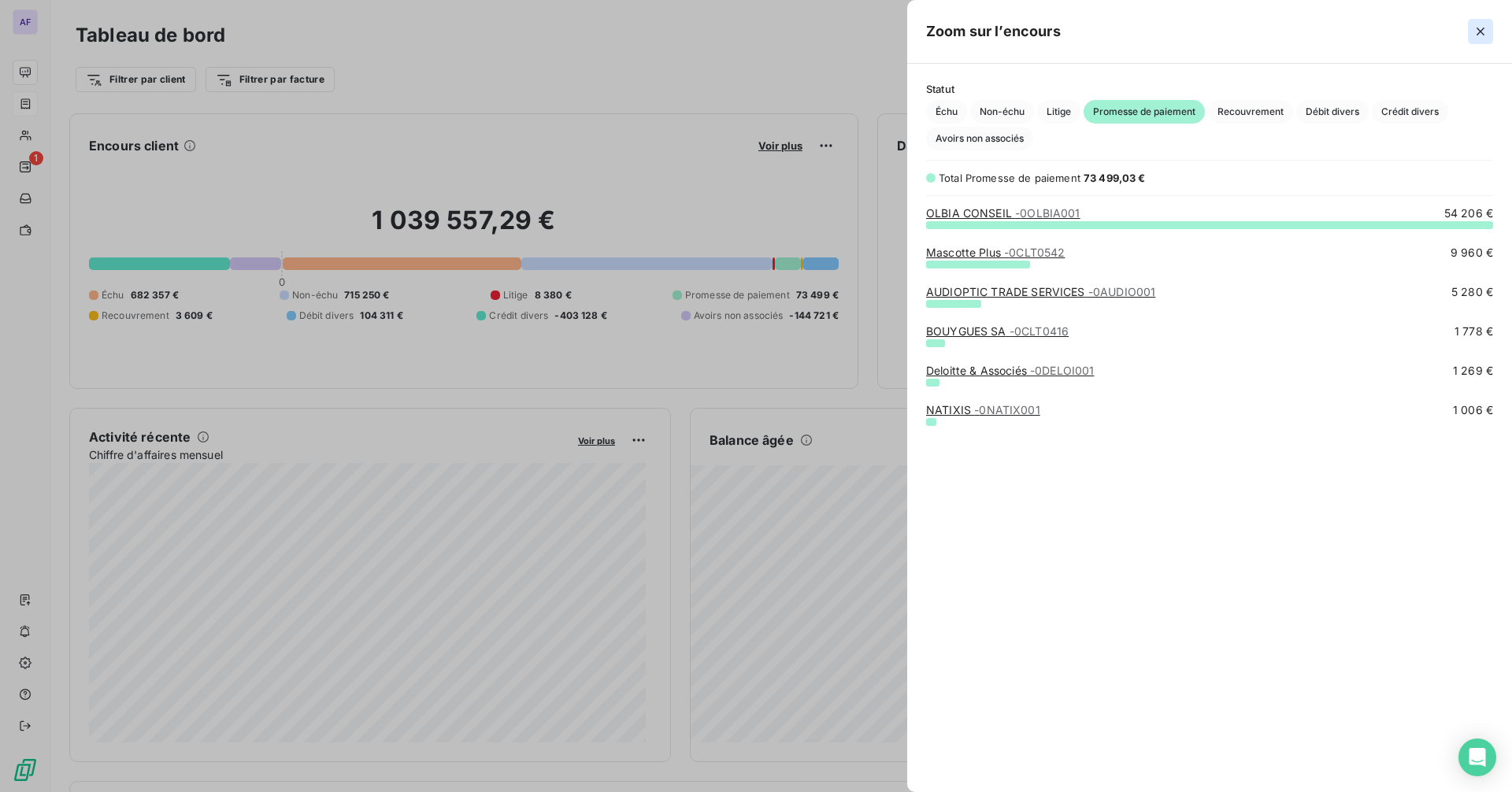
click at [1484, 34] on icon "button" at bounding box center [1480, 32] width 15 height 15
